Goal: Register for event/course

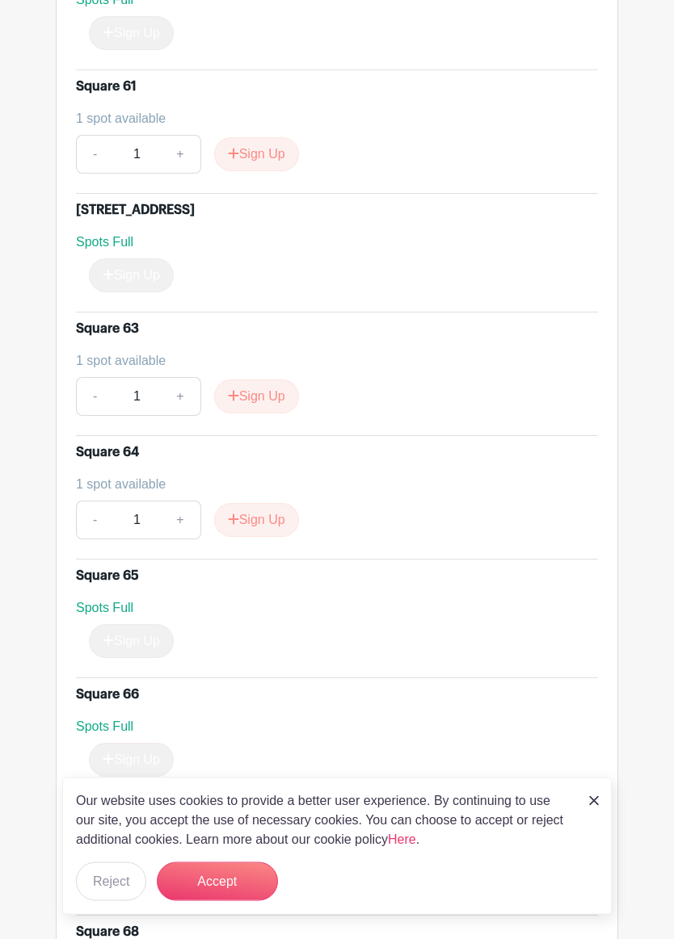
scroll to position [8105, 0]
click at [271, 537] on button "Sign Up" at bounding box center [256, 520] width 85 height 34
click at [242, 868] on button "Accept" at bounding box center [217, 882] width 121 height 39
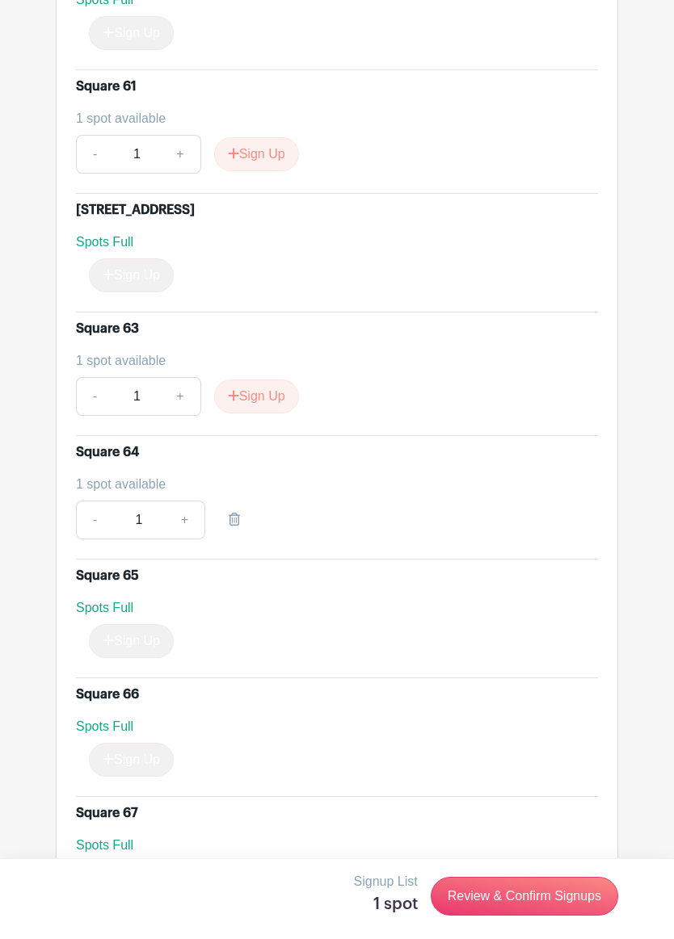
click at [216, 481] on div "Square 64 1 spot available - 1 +" at bounding box center [337, 494] width 522 height 103
click at [131, 494] on div "1 spot available" at bounding box center [330, 484] width 509 height 19
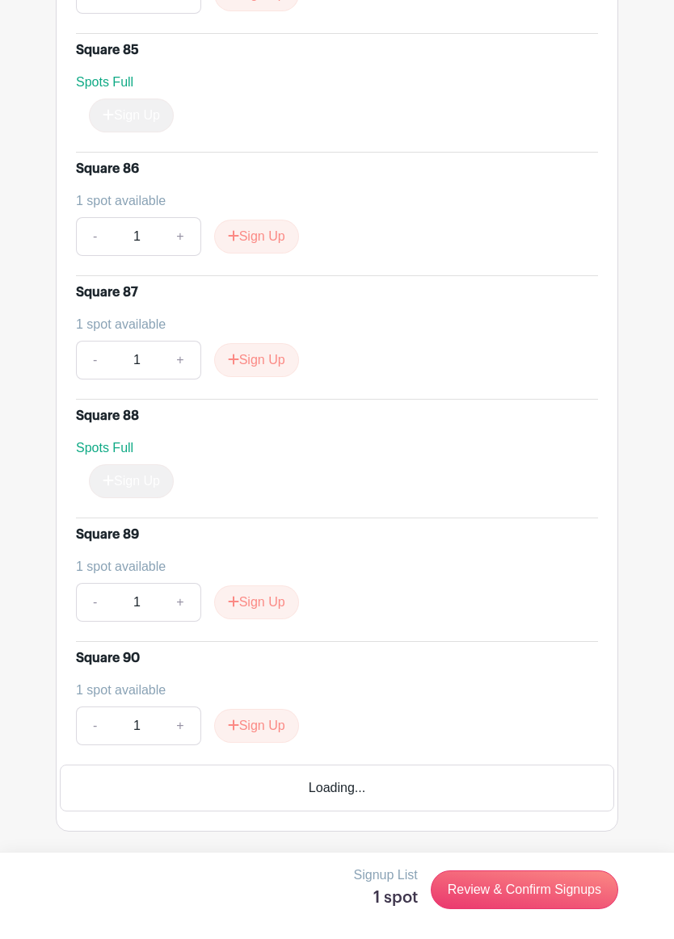
scroll to position [11044, 0]
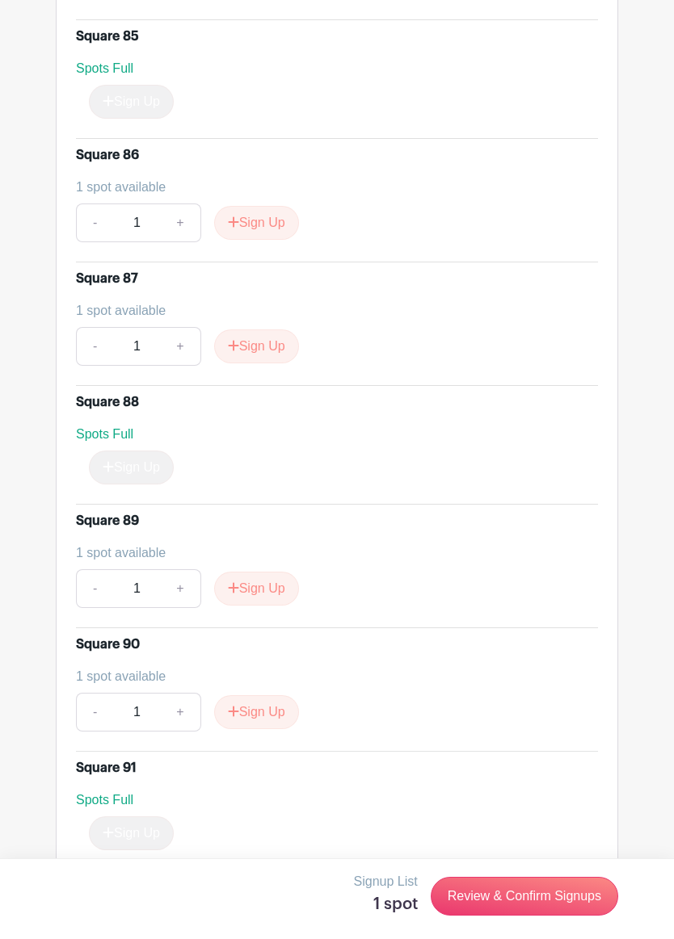
click at [574, 868] on link "Review & Confirm Signups" at bounding box center [524, 896] width 187 height 39
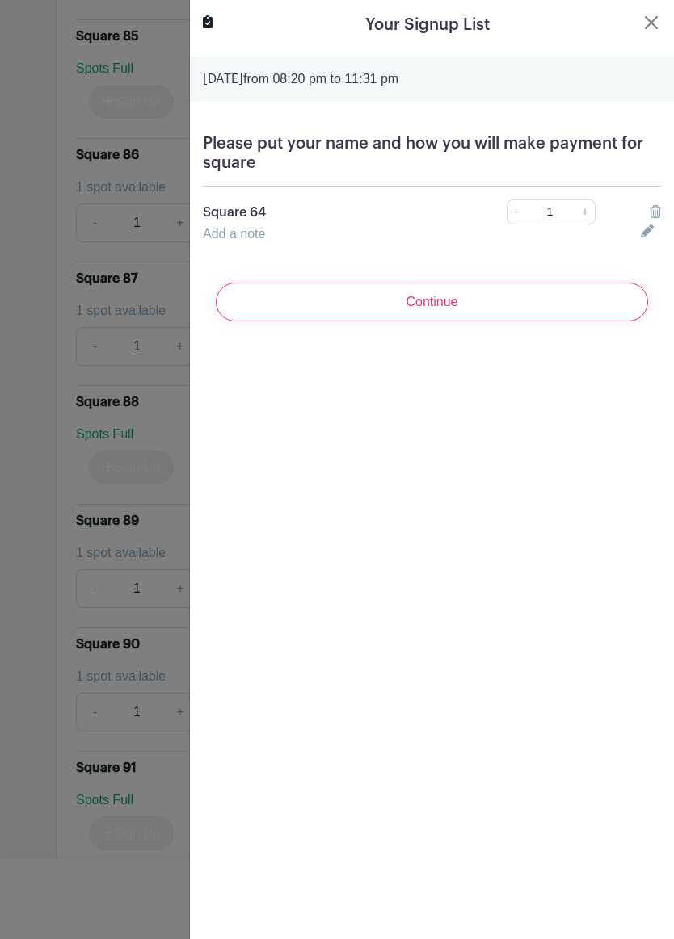
click at [355, 156] on h5 "Please put your name and how you will make payment for square" at bounding box center [432, 153] width 458 height 39
click at [258, 163] on h5 "Please put your name and how you will make payment for square" at bounding box center [432, 153] width 458 height 39
click at [241, 237] on link "Add a note" at bounding box center [234, 234] width 62 height 14
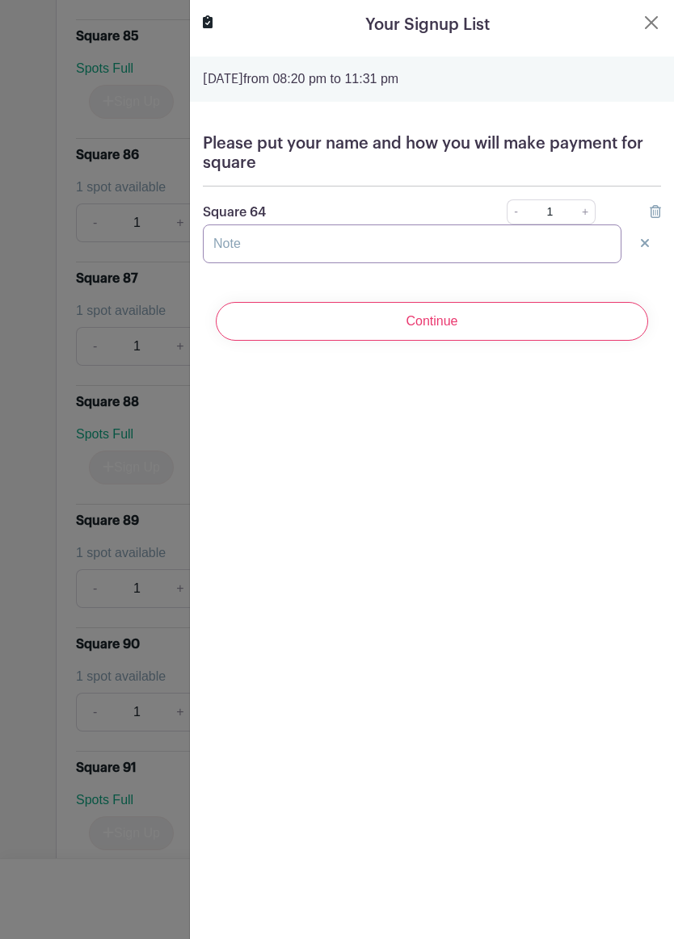
click at [272, 242] on input "text" at bounding box center [412, 244] width 418 height 39
type input "[PERSON_NAME] #64 Venmo"
click at [454, 326] on input "Continue" at bounding box center [432, 321] width 432 height 39
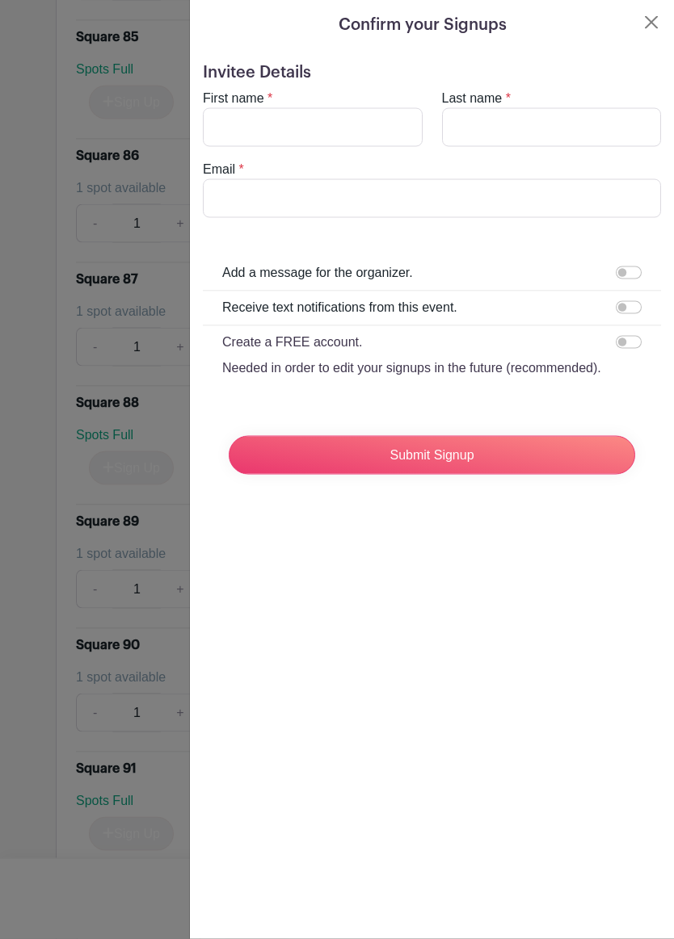
scroll to position [11044, 0]
click at [339, 124] on input "First name" at bounding box center [313, 127] width 220 height 39
click at [252, 127] on input "First name" at bounding box center [313, 127] width 220 height 39
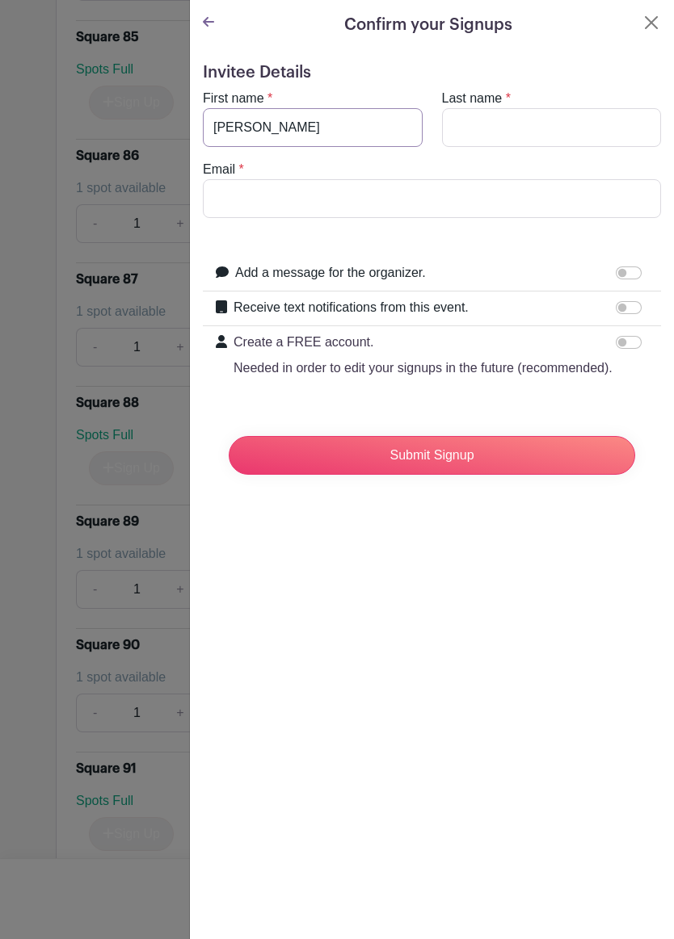
type input "[PERSON_NAME]"
click at [520, 120] on input "Last name" at bounding box center [552, 127] width 220 height 39
type input "[PERSON_NAME]"
click at [319, 215] on input "Email" at bounding box center [432, 198] width 458 height 39
type input "[EMAIL_ADDRESS][DOMAIN_NAME]"
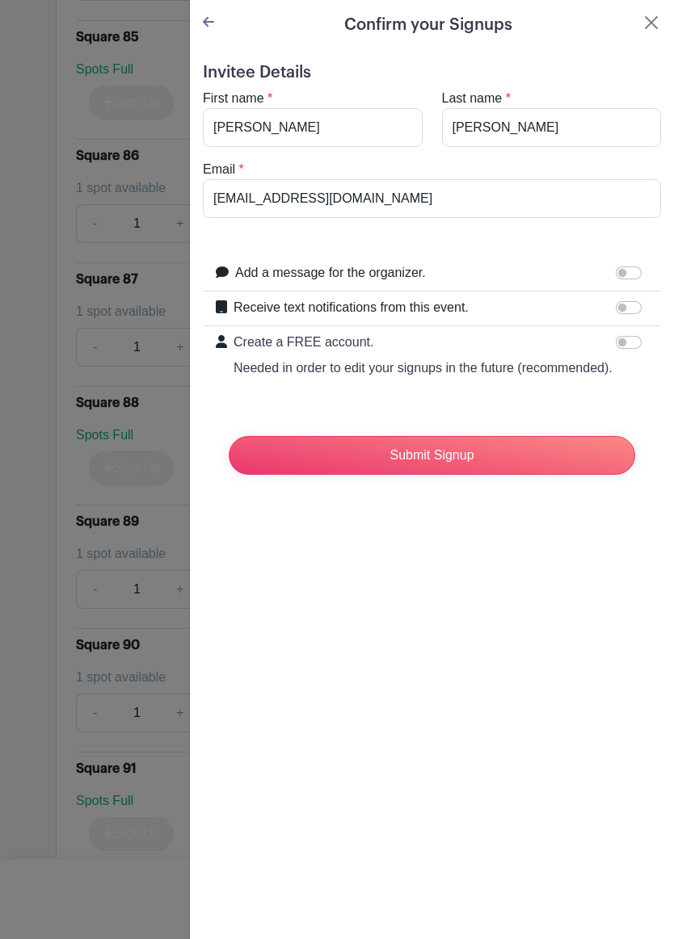
click at [468, 456] on input "Submit Signup" at bounding box center [432, 455] width 406 height 39
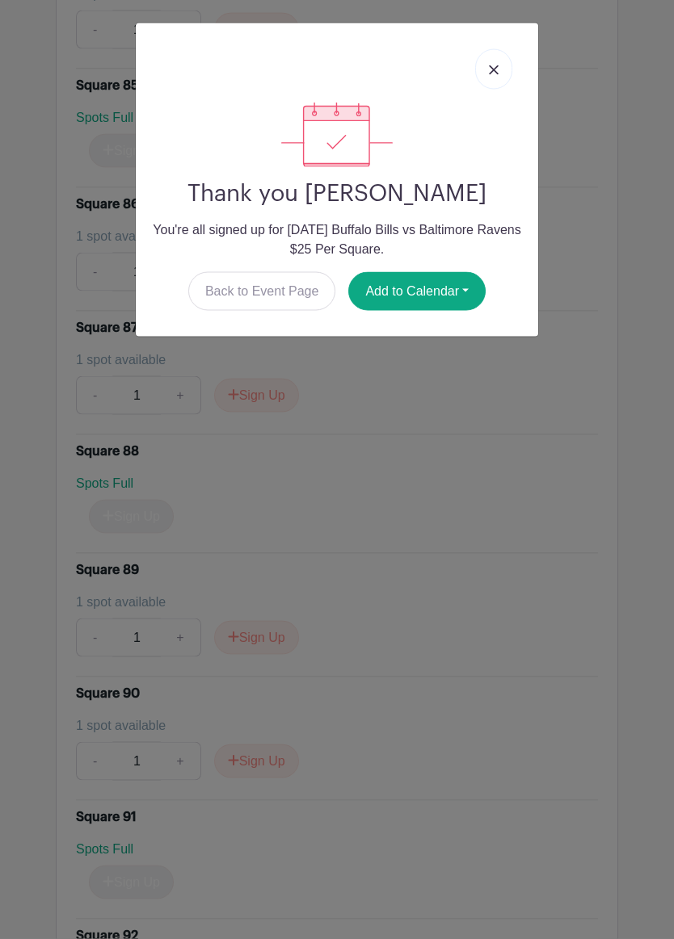
scroll to position [11044, 0]
click at [503, 57] on link at bounding box center [493, 69] width 37 height 40
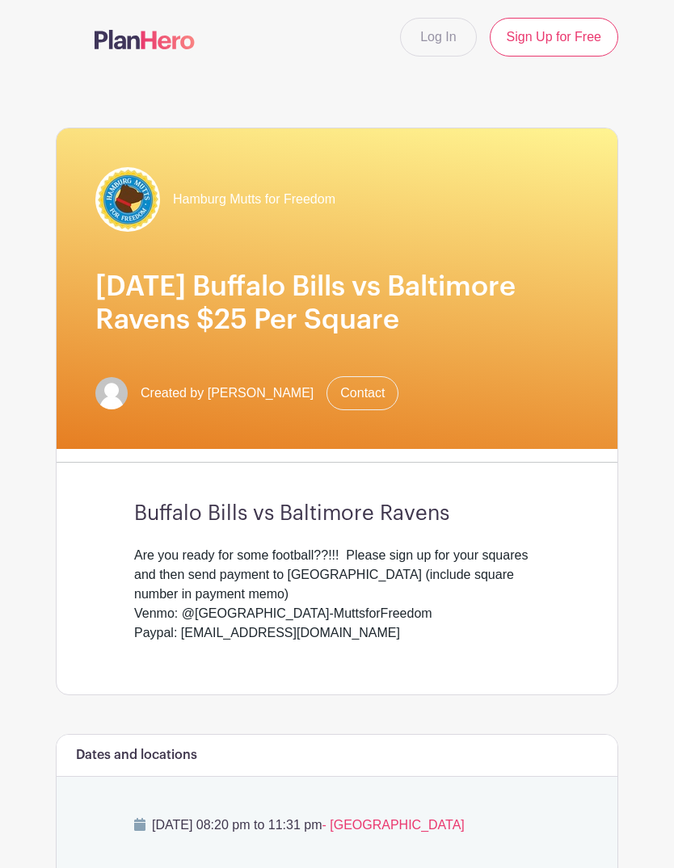
scroll to position [0, 0]
